Goal: Use online tool/utility: Utilize a website feature to perform a specific function

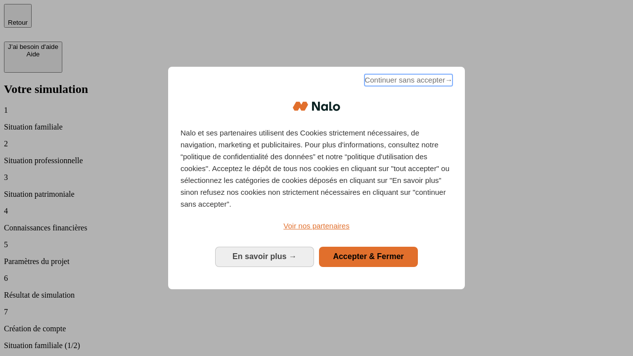
click at [407, 82] on span "Continuer sans accepter →" at bounding box center [408, 80] width 88 height 12
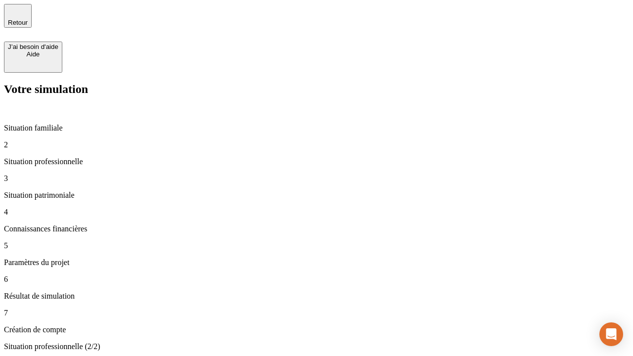
type input "70 000"
type input "1 000"
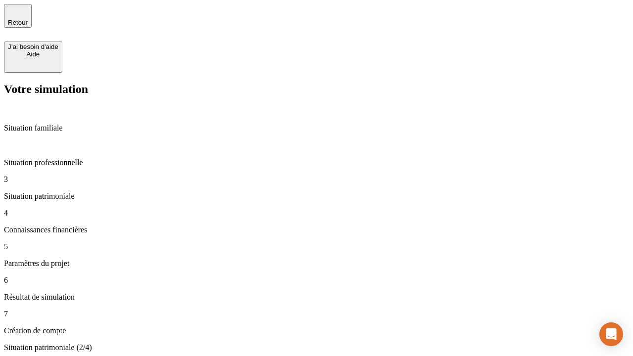
type input "800"
type input "6"
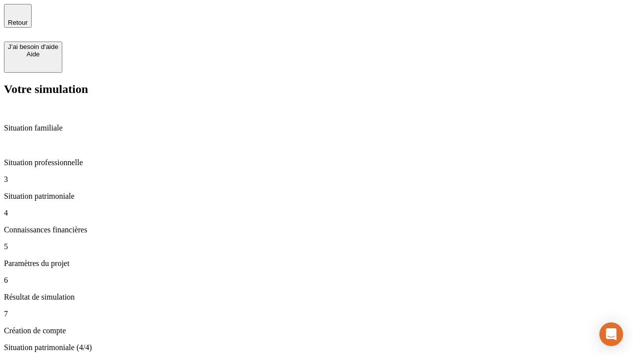
type input "400"
type input "3"
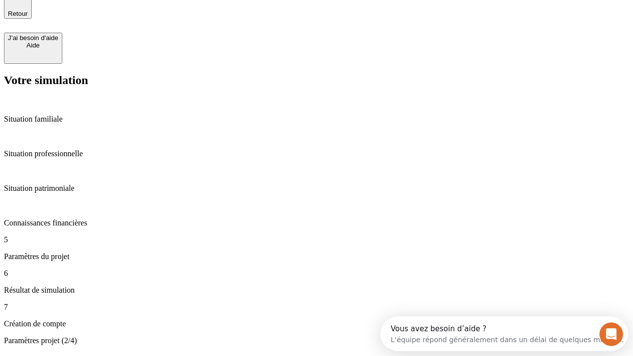
type input "35"
type input "500"
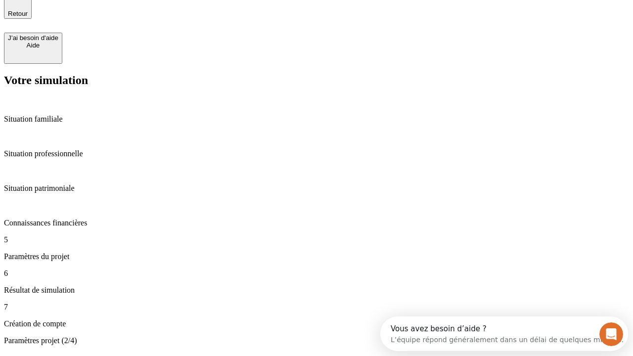
type input "640"
